Goal: Task Accomplishment & Management: Manage account settings

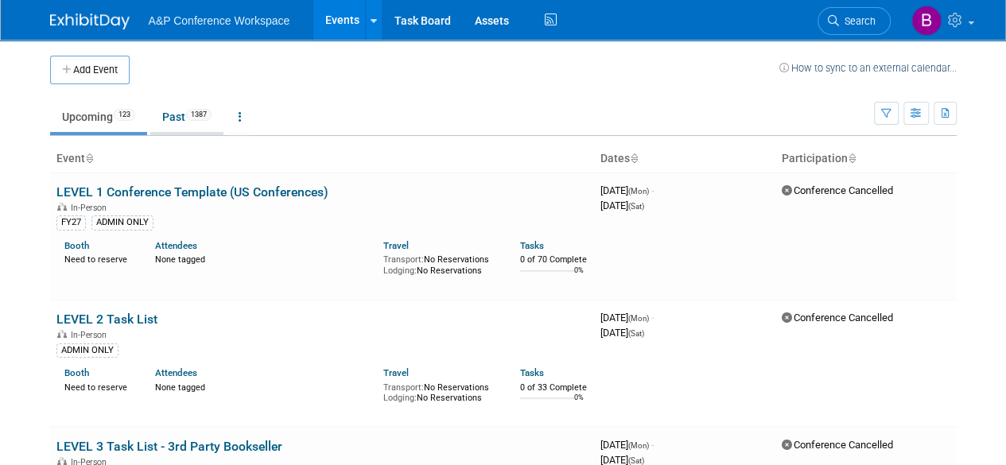
click at [176, 111] on link "Past 1387" at bounding box center [186, 117] width 73 height 30
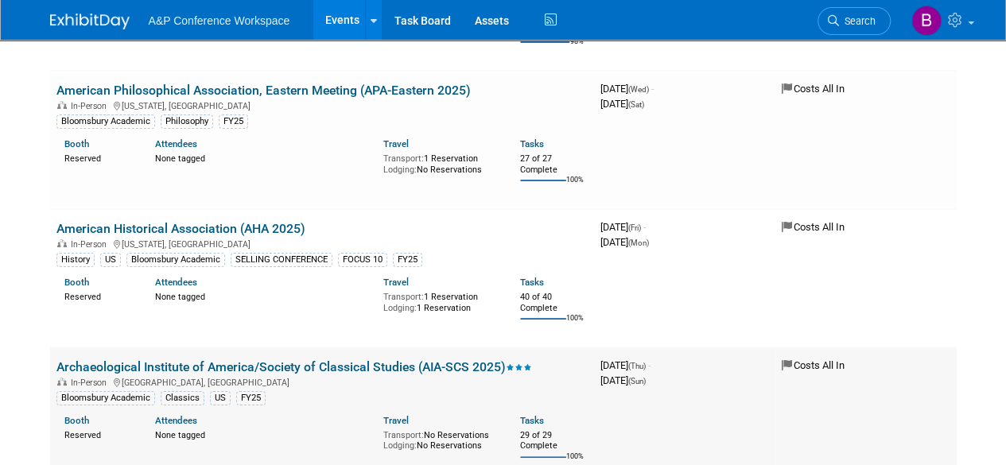
click at [273, 359] on link "Archaeological Institute of America/Society of Classical Studies (AIA-SCS 2025)" at bounding box center [293, 366] width 475 height 15
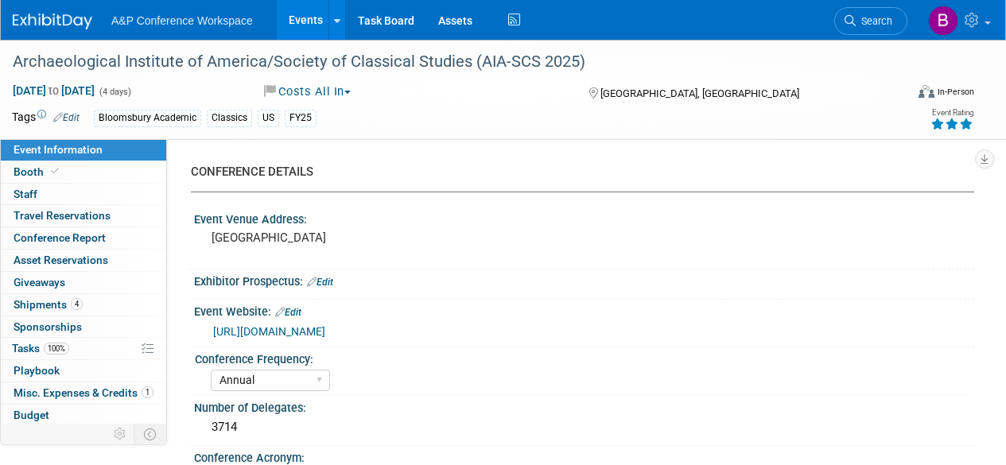
select select "Annual"
select select "Level 2"
select select "In-Person Booth"
select select "Matt Hambridge"
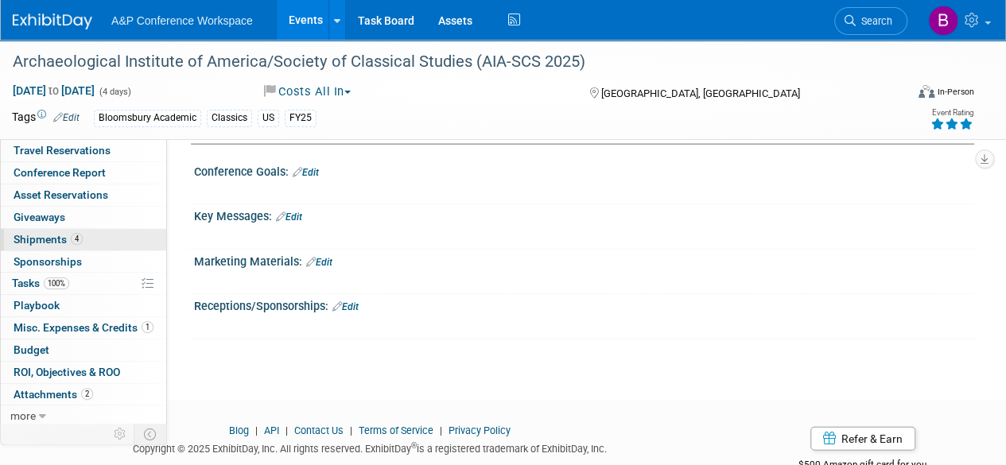
scroll to position [1819, 0]
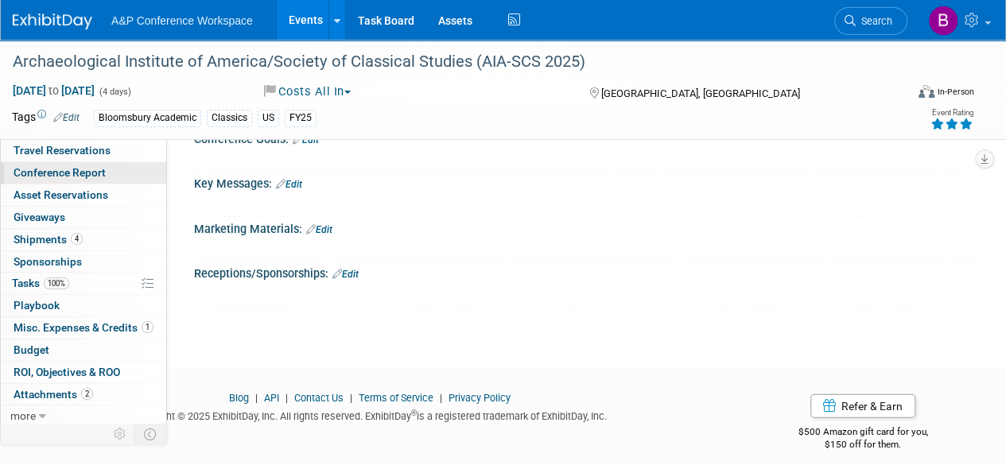
click at [67, 174] on span "Conference Report" at bounding box center [60, 172] width 92 height 13
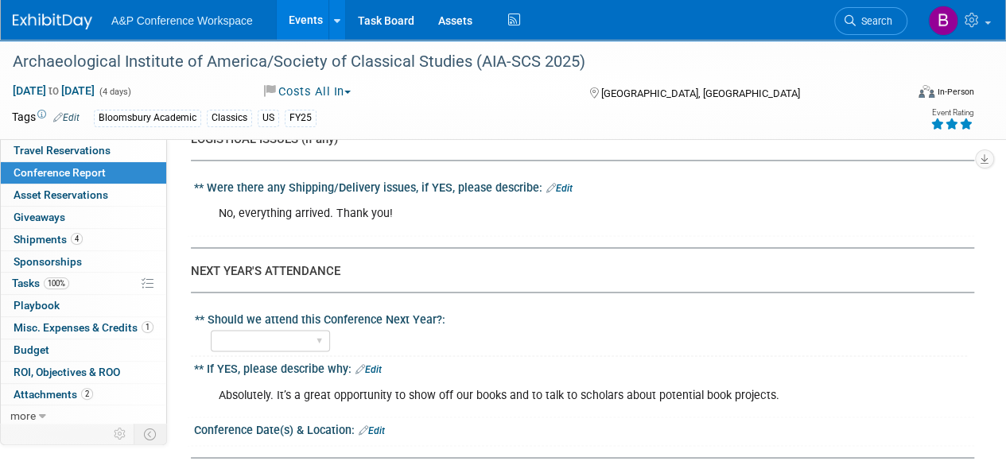
scroll to position [4213, 0]
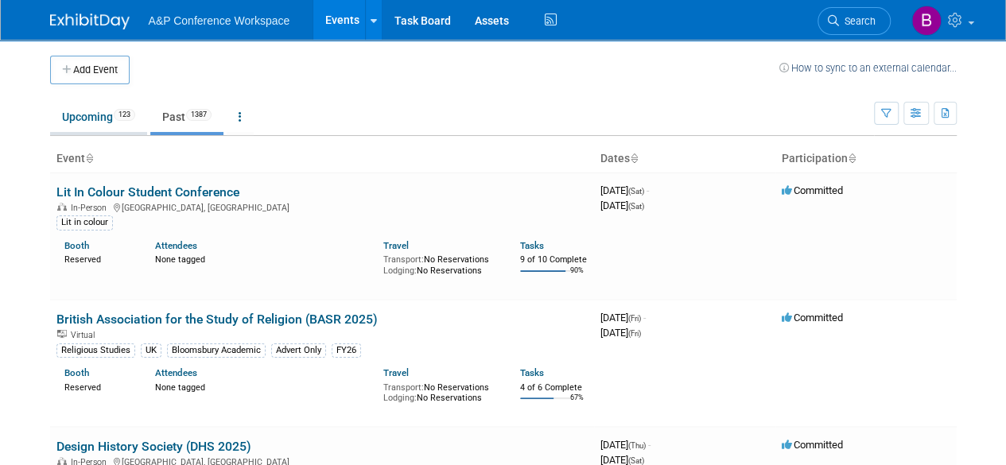
click at [101, 115] on link "Upcoming 123" at bounding box center [98, 117] width 97 height 30
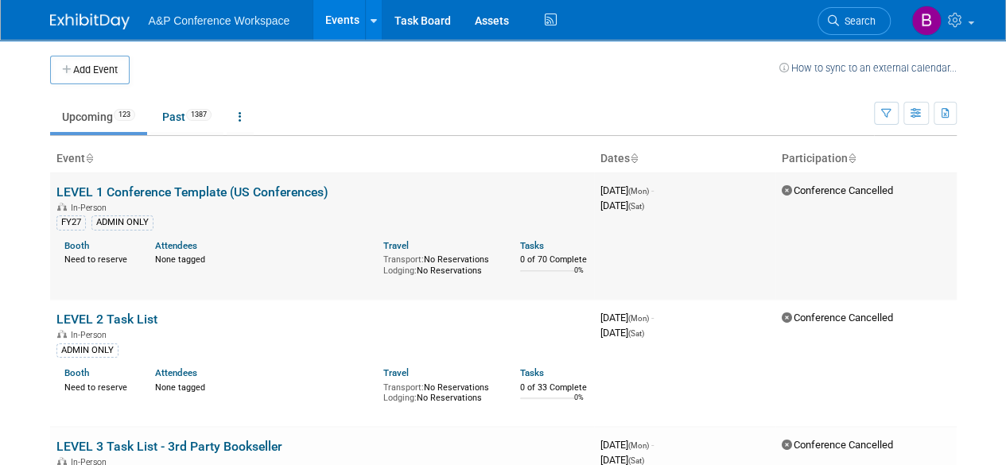
scroll to position [12632, 0]
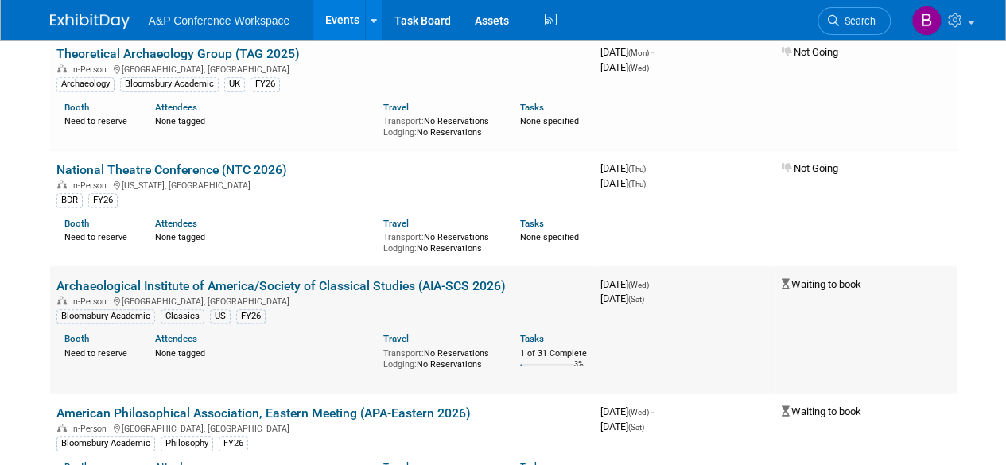
click at [343, 266] on td "Archaeological Institute of America/Society of Classical Studies (AIA-SCS 2026)…" at bounding box center [322, 329] width 544 height 127
click at [339, 278] on link "Archaeological Institute of America/Society of Classical Studies (AIA-SCS 2026)" at bounding box center [280, 285] width 449 height 15
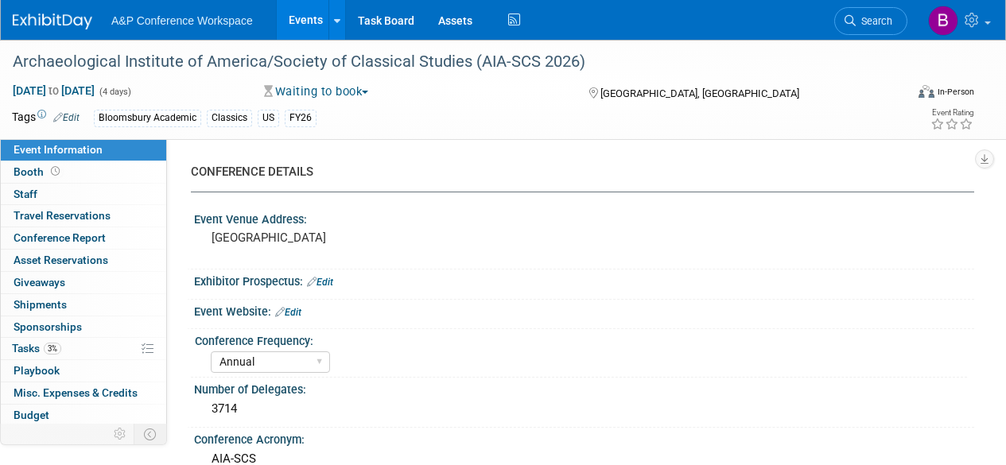
select select "Annual"
select select "Level 2"
select select "In-Person Booth"
select select "Classical Studies"
select select "Bloomsbury Academic"
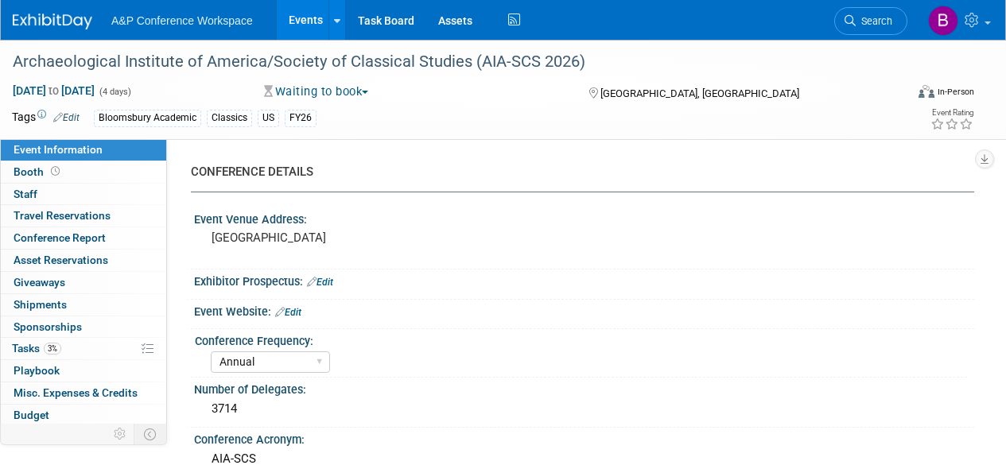
select select "[PERSON_NAME]"
select select "Networking/Commissioning"
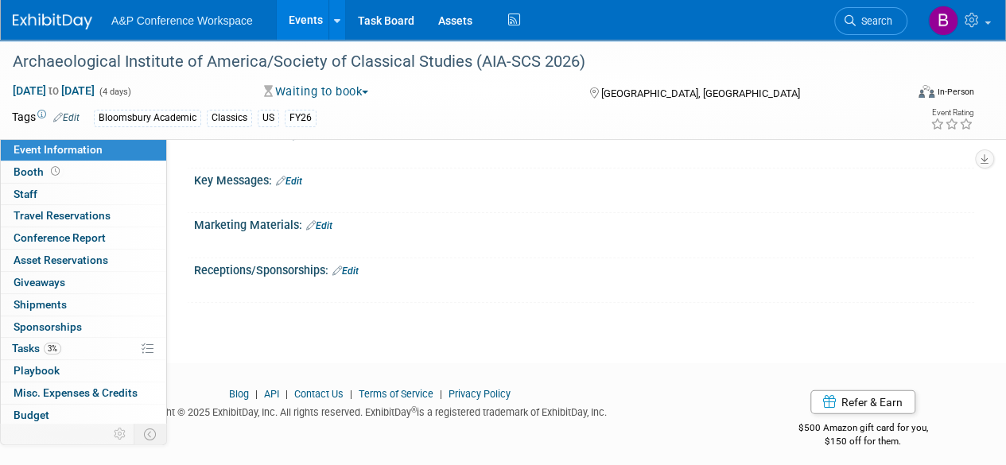
scroll to position [1718, 0]
click at [44, 173] on span "Booth" at bounding box center [38, 171] width 49 height 13
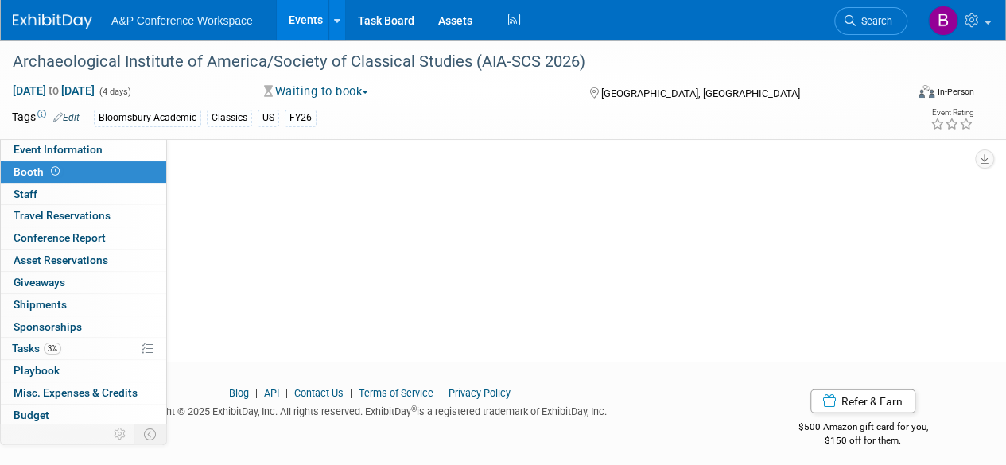
scroll to position [0, 0]
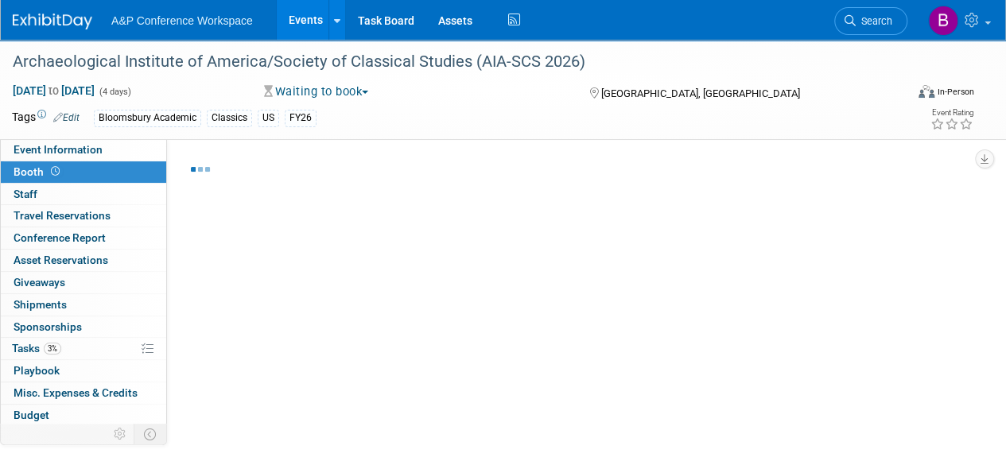
select select "CUAP"
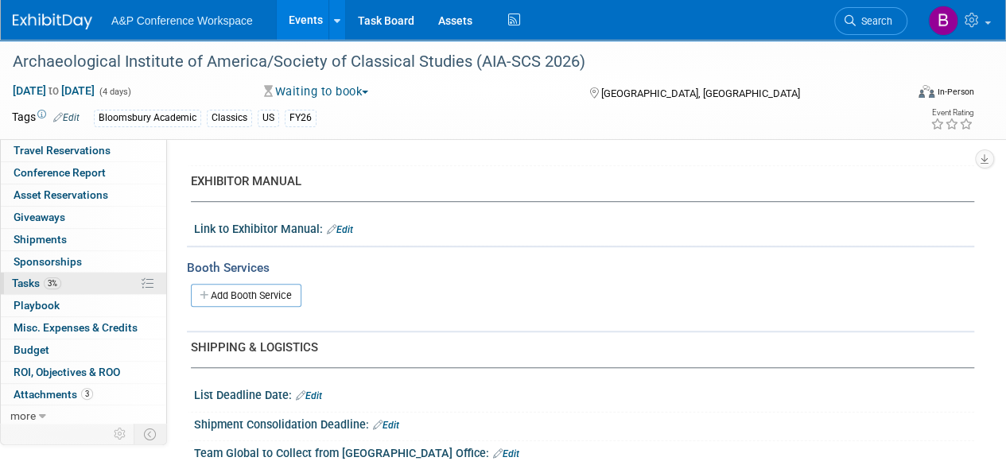
scroll to position [518, 0]
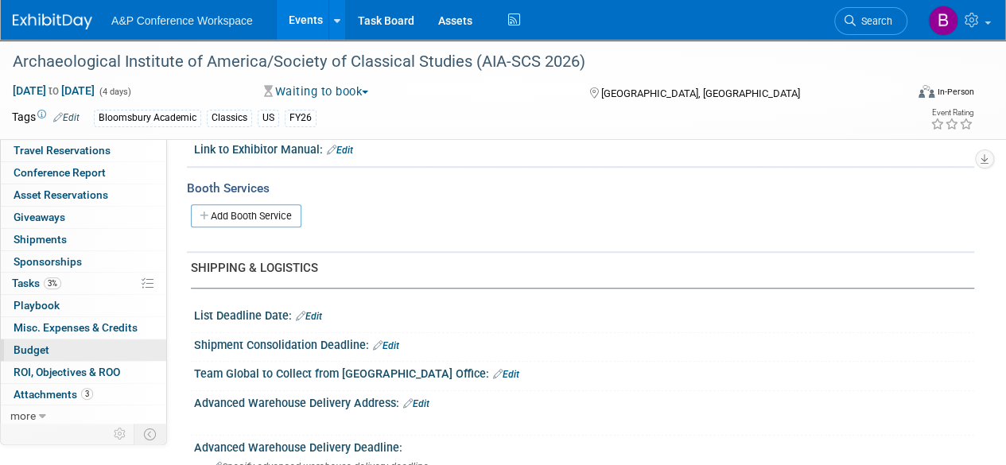
click at [65, 346] on link "Budget" at bounding box center [83, 349] width 165 height 21
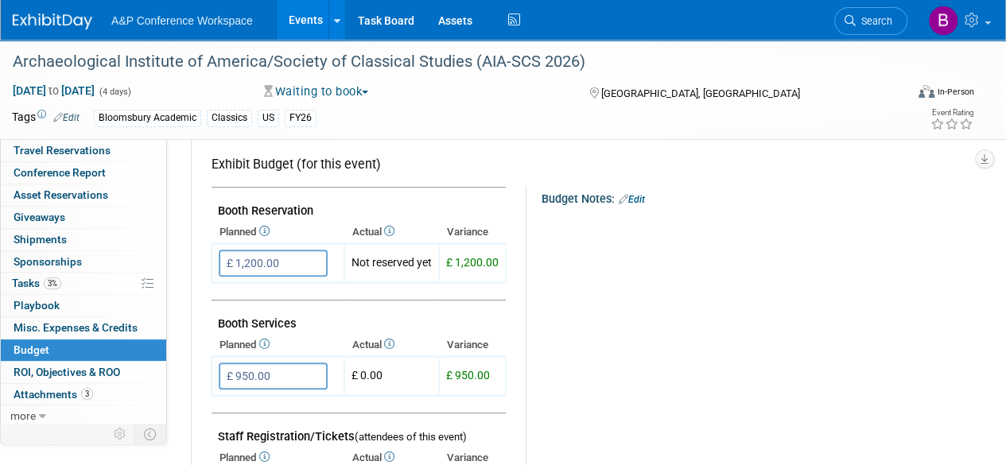
scroll to position [238, 0]
